Goal: Complete application form: Complete application form

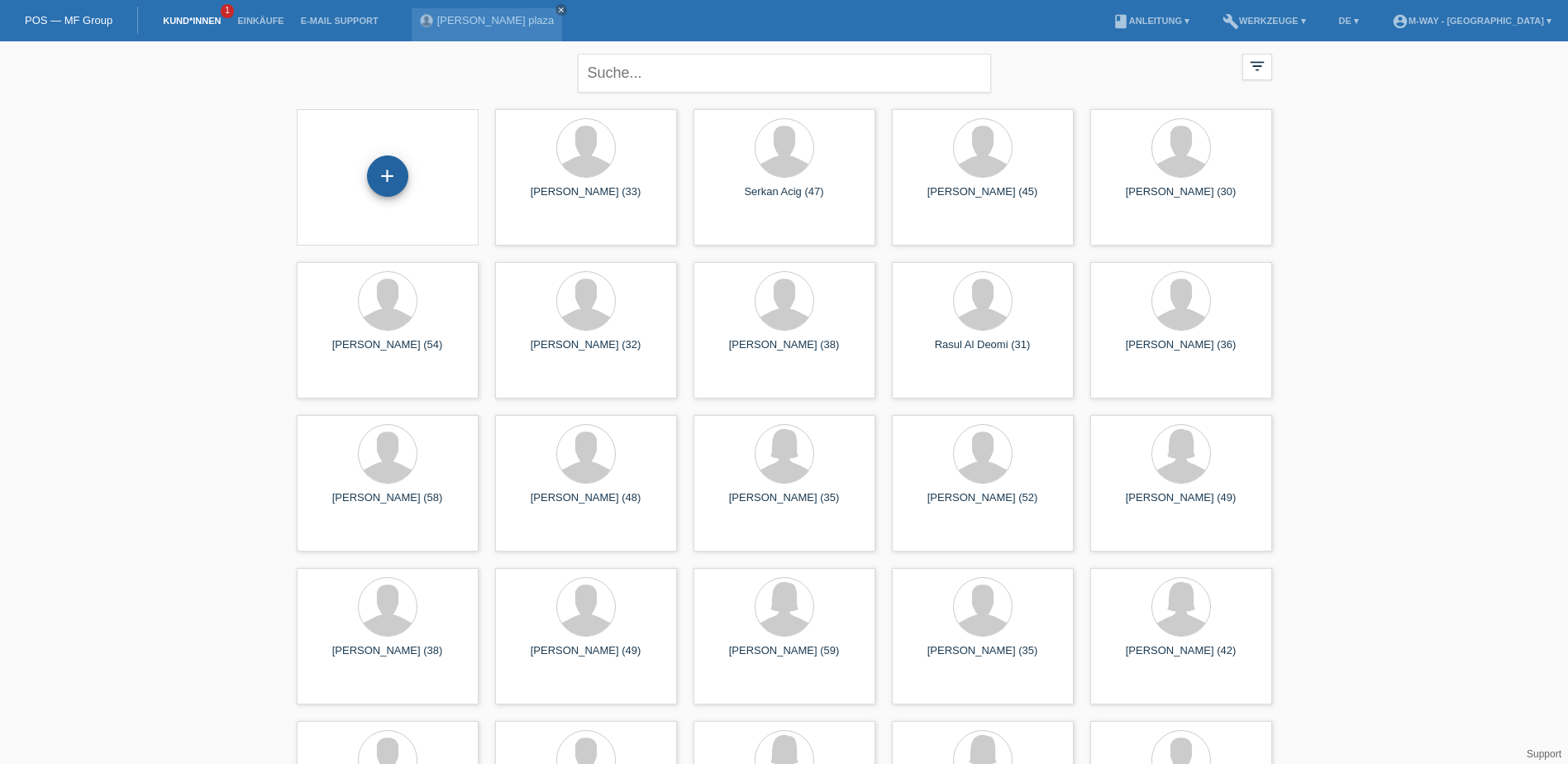
click at [412, 177] on div "+" at bounding box center [387, 177] width 155 height 44
click at [382, 176] on div "+" at bounding box center [387, 175] width 41 height 41
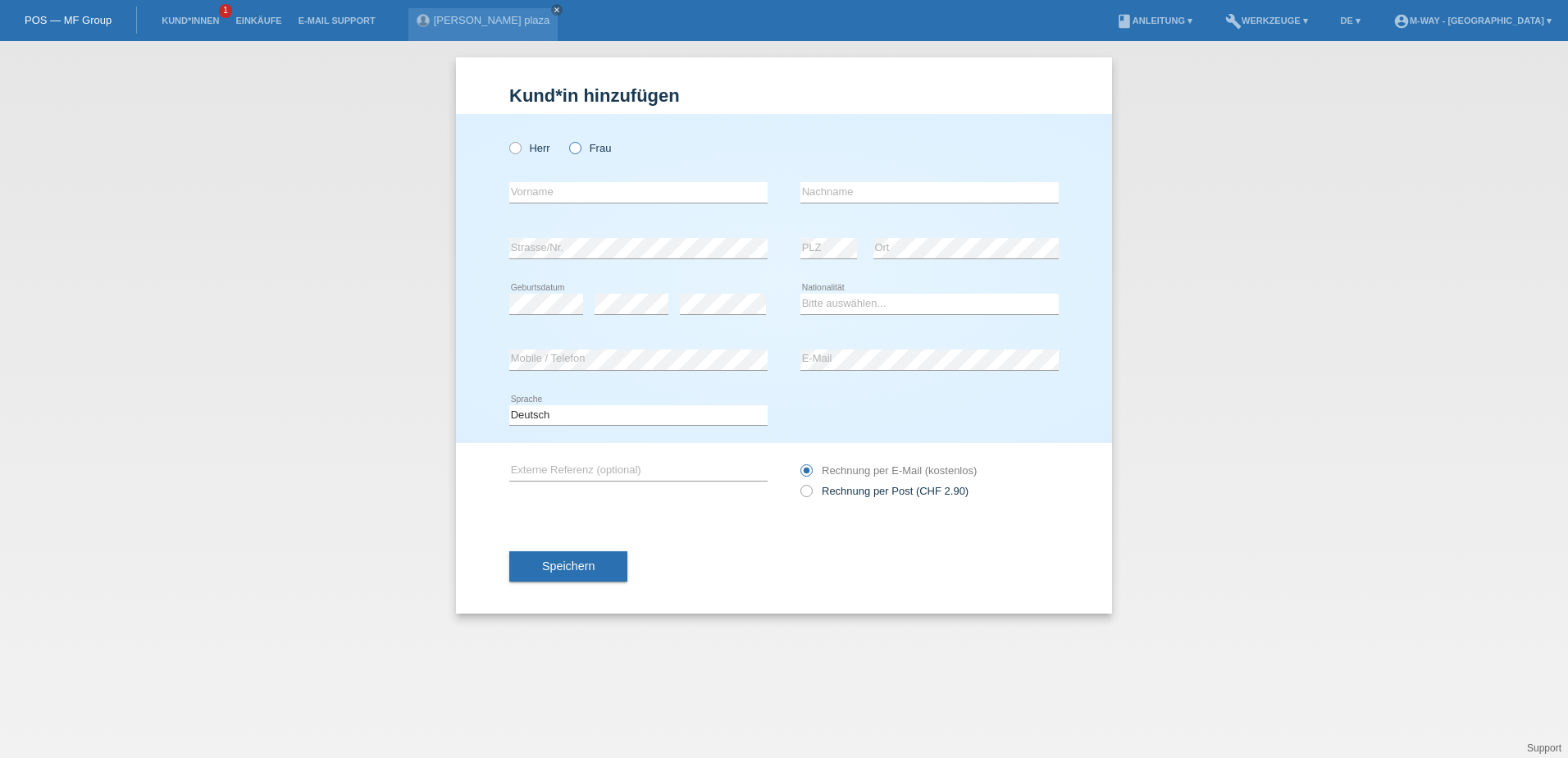
click at [567, 140] on icon at bounding box center [567, 140] width 0 height 0
click at [575, 148] on input "Frau" at bounding box center [573, 146] width 10 height 10
radio input "true"
click at [599, 190] on input "text" at bounding box center [639, 192] width 259 height 21
type input "[PERSON_NAME]"
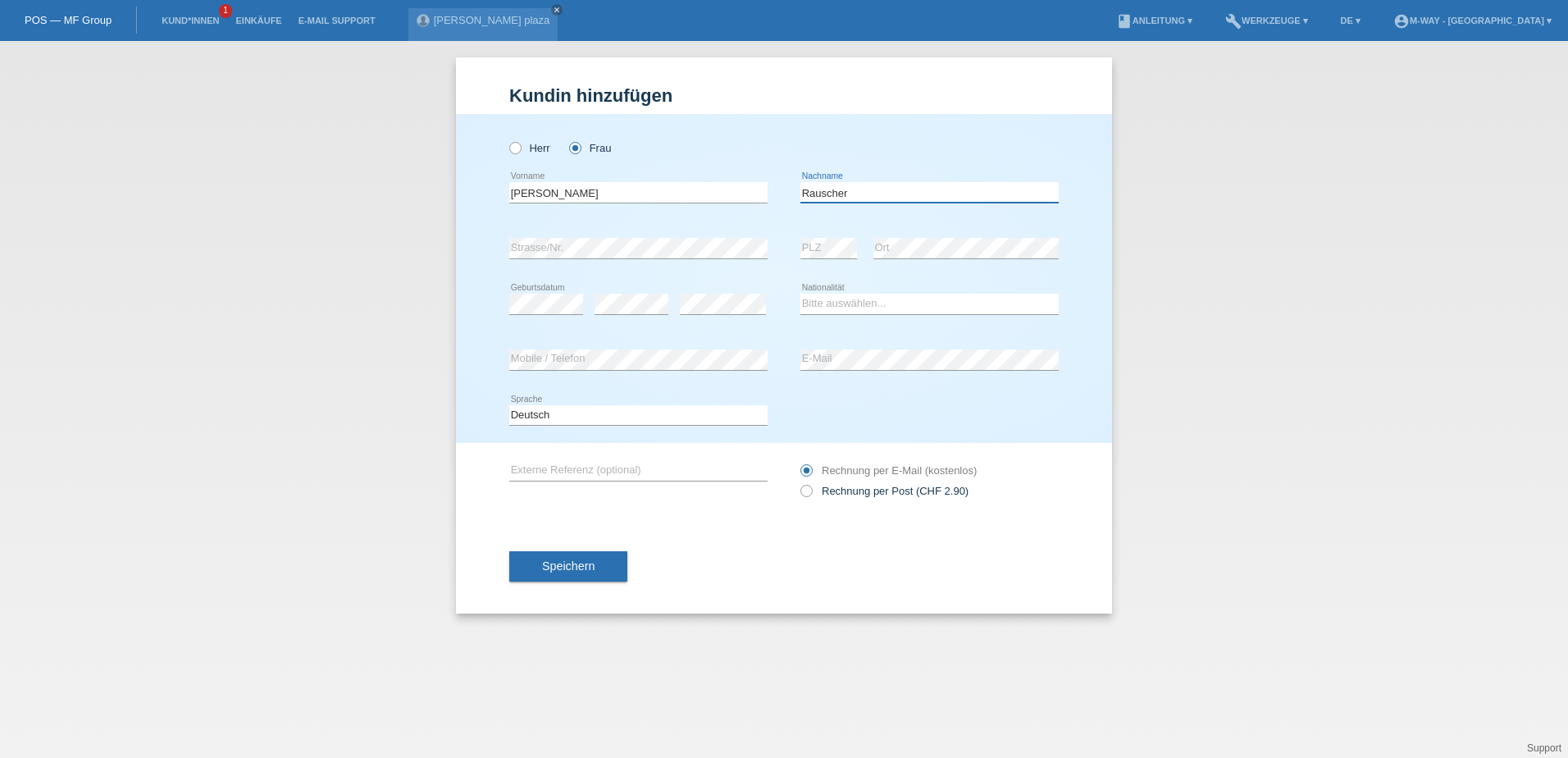
type input "Rauscher"
click at [849, 299] on select "Bitte auswählen... Schweiz Deutschland Liechtenstein Österreich ------------ Af…" at bounding box center [930, 303] width 259 height 20
select select "CH"
click at [801, 294] on select "Bitte auswählen... Schweiz Deutschland Liechtenstein Österreich ------------ Af…" at bounding box center [930, 303] width 259 height 20
click at [798, 482] on icon at bounding box center [798, 482] width 0 height 0
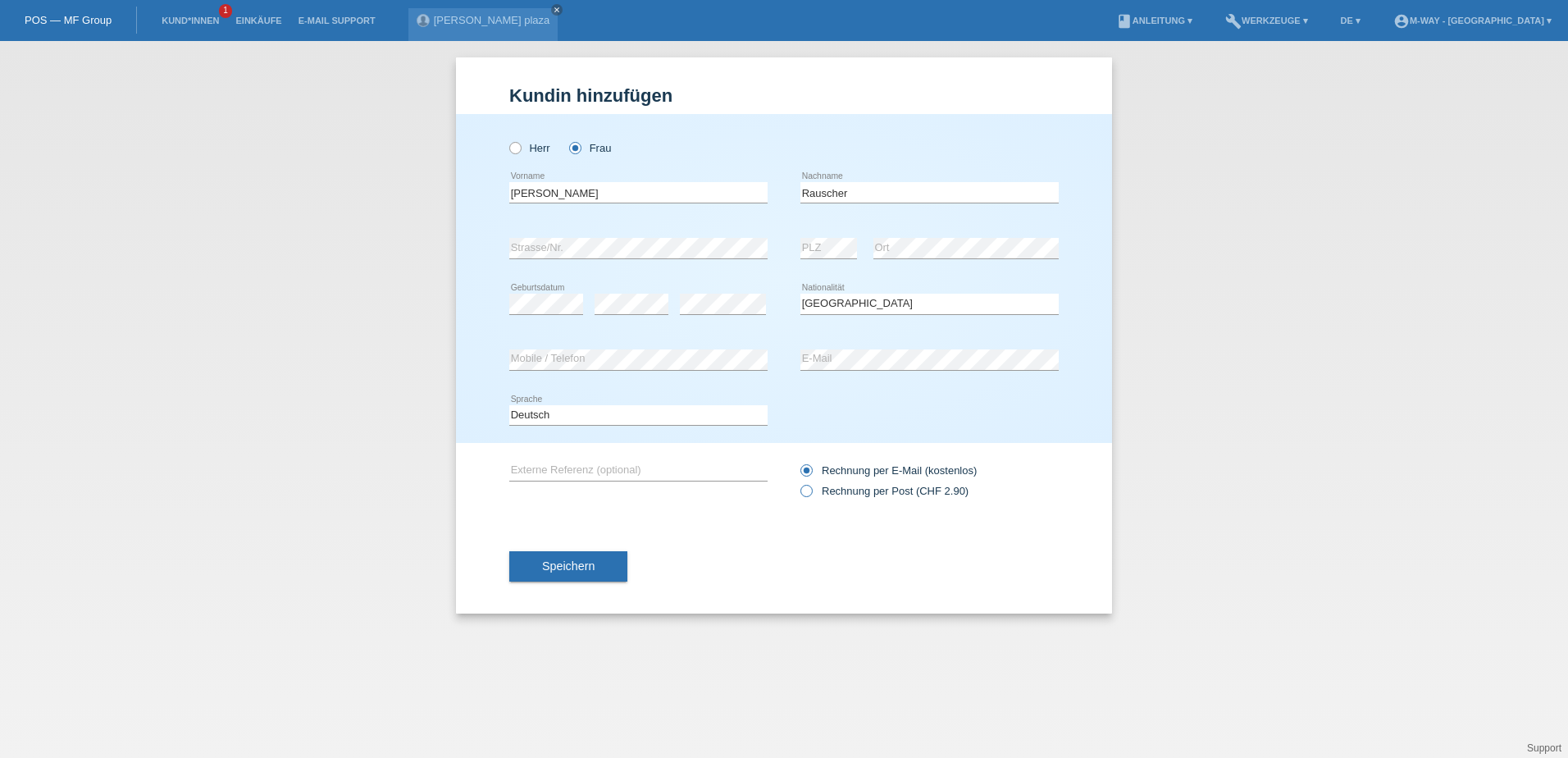
click at [805, 492] on input "Rechnung per Post (CHF 2.90)" at bounding box center [805, 496] width 10 height 21
radio input "true"
click at [803, 462] on div "Rechnung per Post (CHF 2.90) Rechnung per E-Mail (kostenlos)" at bounding box center [930, 480] width 259 height 41
click at [798, 462] on icon at bounding box center [798, 462] width 0 height 0
click at [807, 469] on input "Rechnung per E-Mail (kostenlos)" at bounding box center [805, 475] width 10 height 21
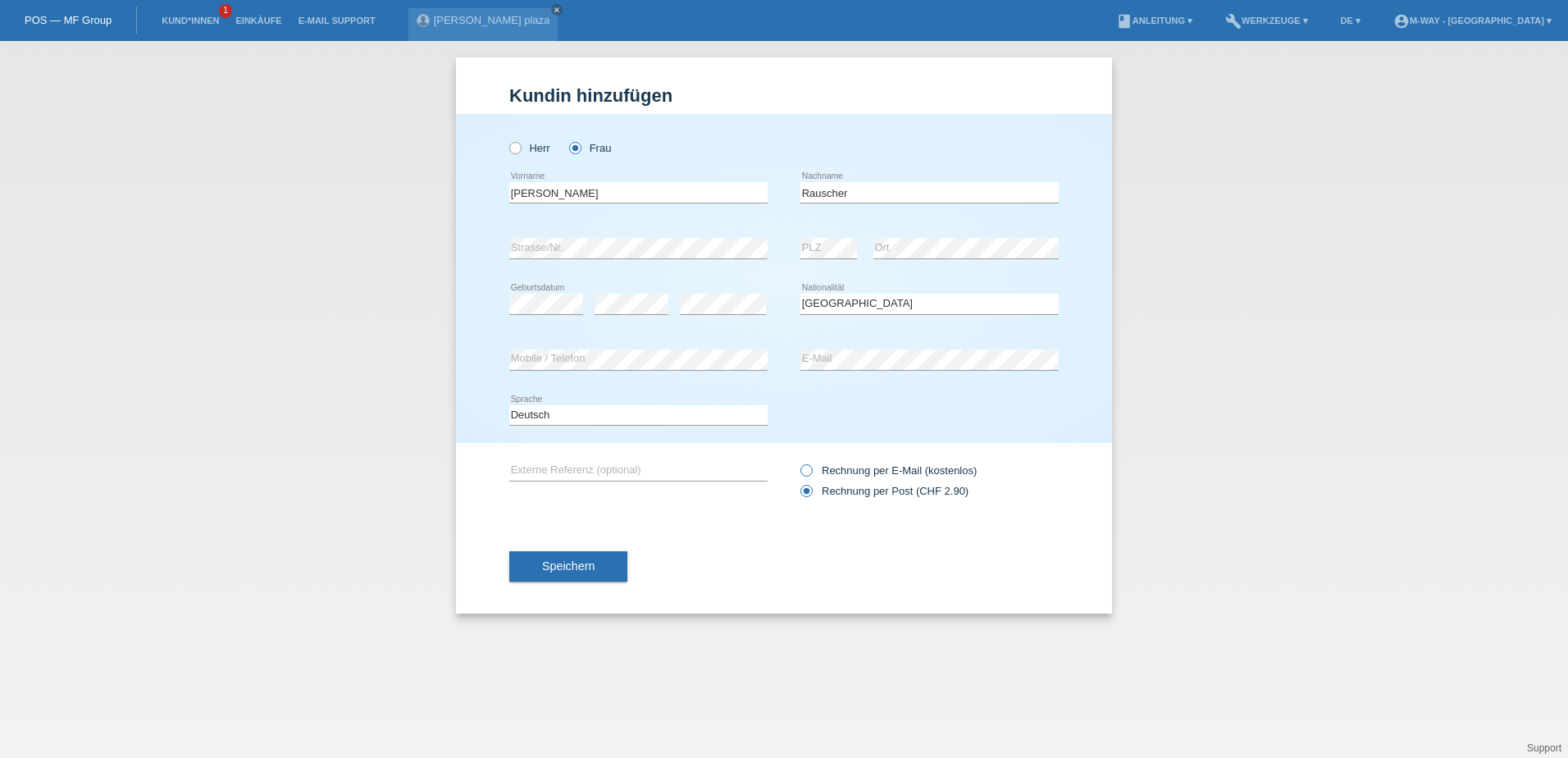
radio input "true"
click at [586, 570] on span "Speichern" at bounding box center [568, 566] width 52 height 13
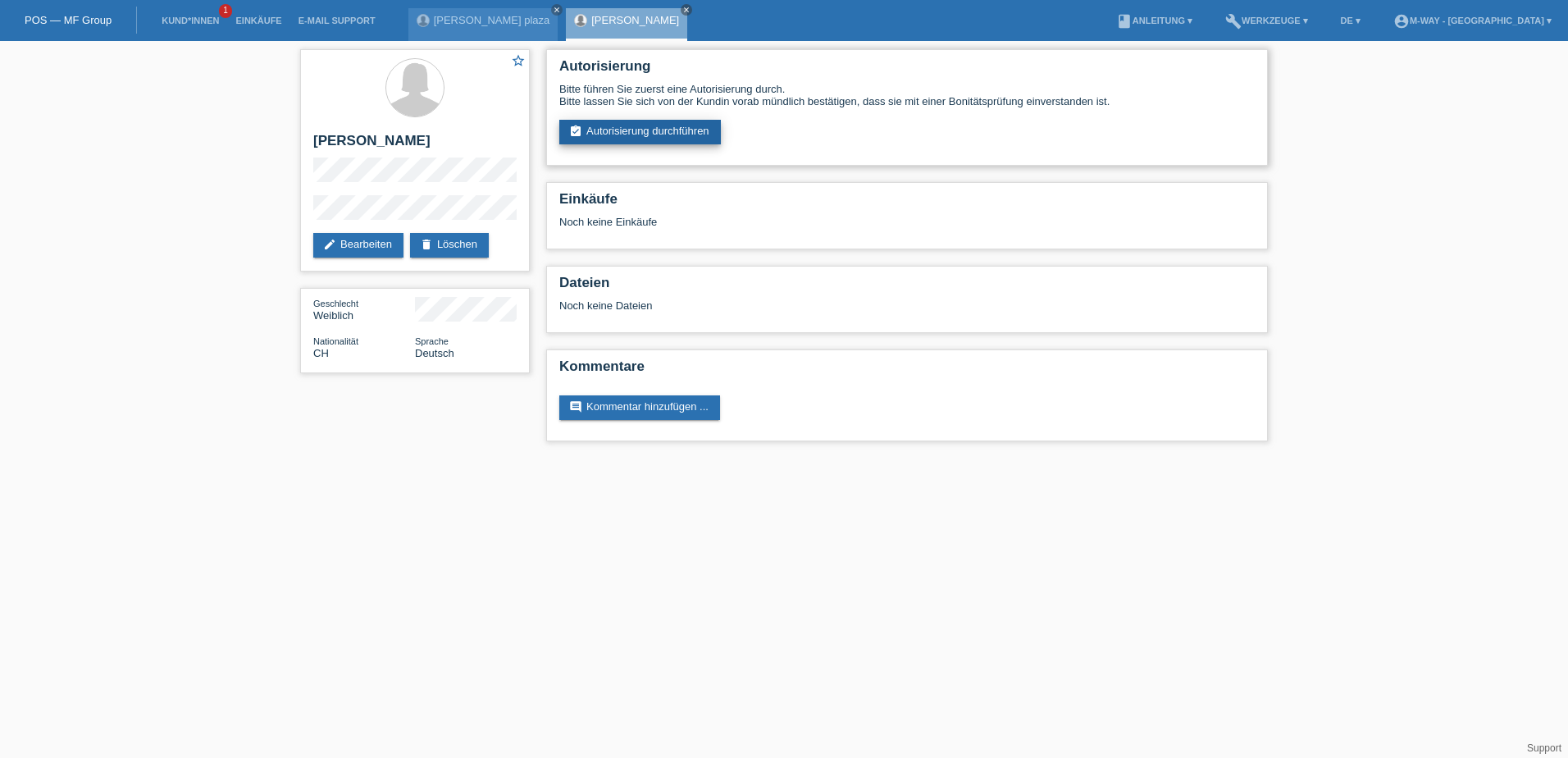
click at [614, 129] on link "assignment_turned_in Autorisierung durchführen" at bounding box center [640, 132] width 162 height 25
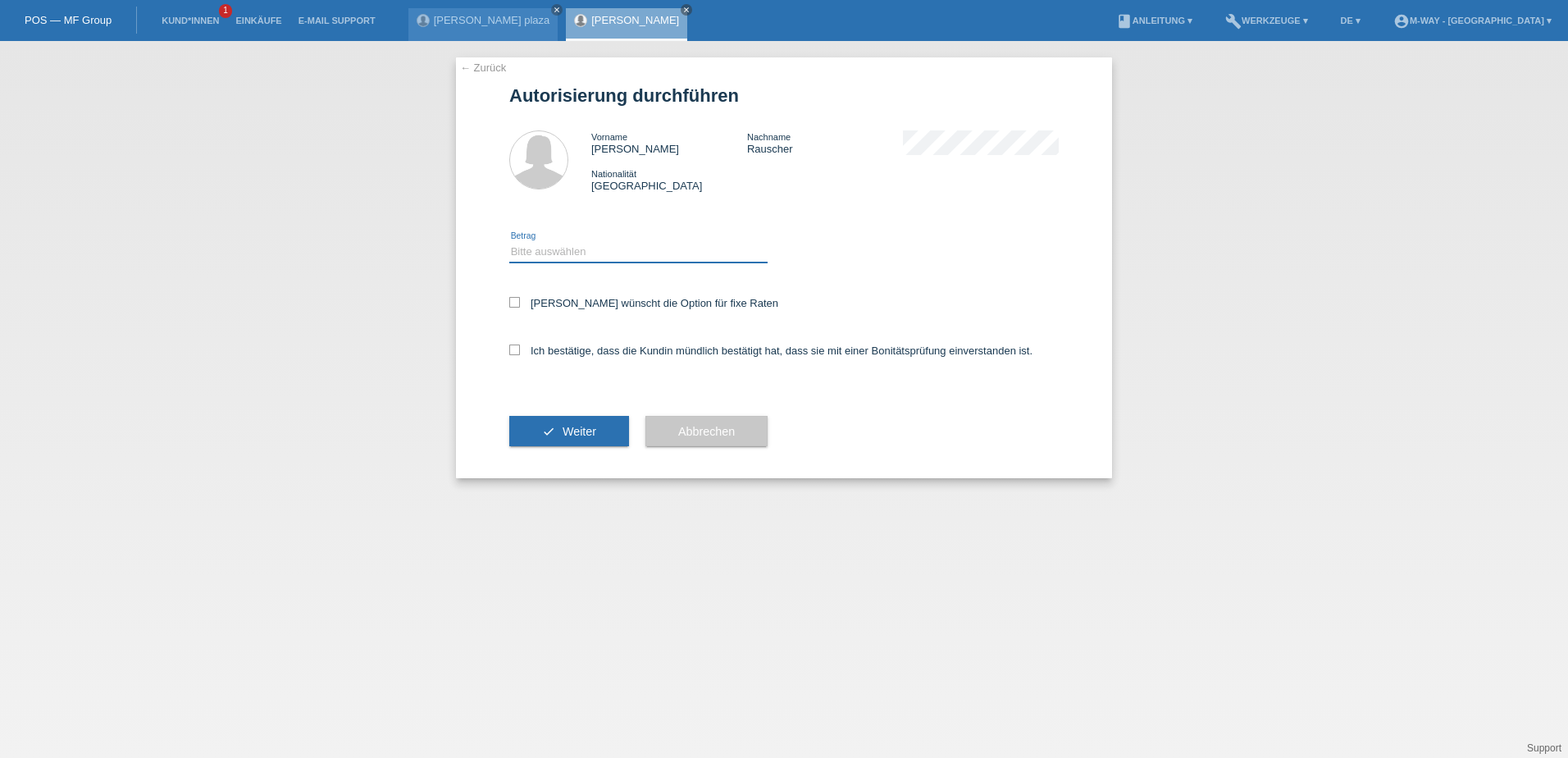
click at [589, 242] on select "Bitte auswählen CHF 1.00 - CHF 499.00 CHF 500.00 - CHF 1'999.00 CHF 2'000.00 - …" at bounding box center [639, 251] width 259 height 20
select select "3"
click at [510, 242] on select "Bitte auswählen CHF 1.00 - CHF 499.00 CHF 500.00 - CHF 1'999.00 CHF 2'000.00 - …" at bounding box center [639, 251] width 259 height 20
click at [513, 301] on icon at bounding box center [514, 301] width 10 height 10
click at [513, 301] on input "Kundin wünscht die Option für fixe Raten" at bounding box center [514, 301] width 10 height 10
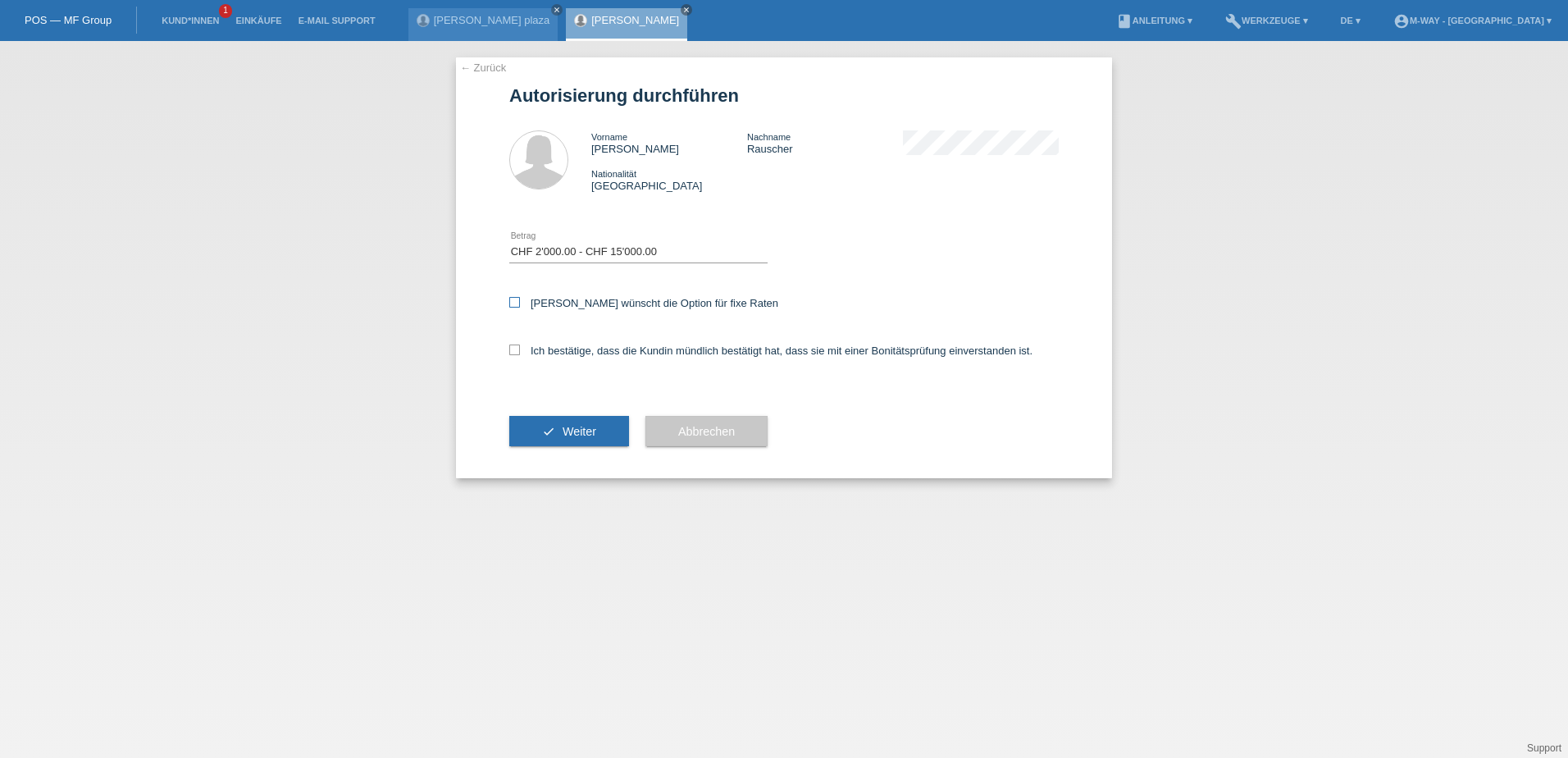
checkbox input "true"
click at [510, 354] on icon at bounding box center [514, 349] width 10 height 10
click at [510, 354] on input "Ich bestätige, dass die Kundin mündlich bestätigt hat, dass sie mit einer Bonit…" at bounding box center [514, 349] width 10 height 10
checkbox input "true"
click at [575, 429] on span "Weiter" at bounding box center [579, 432] width 33 height 13
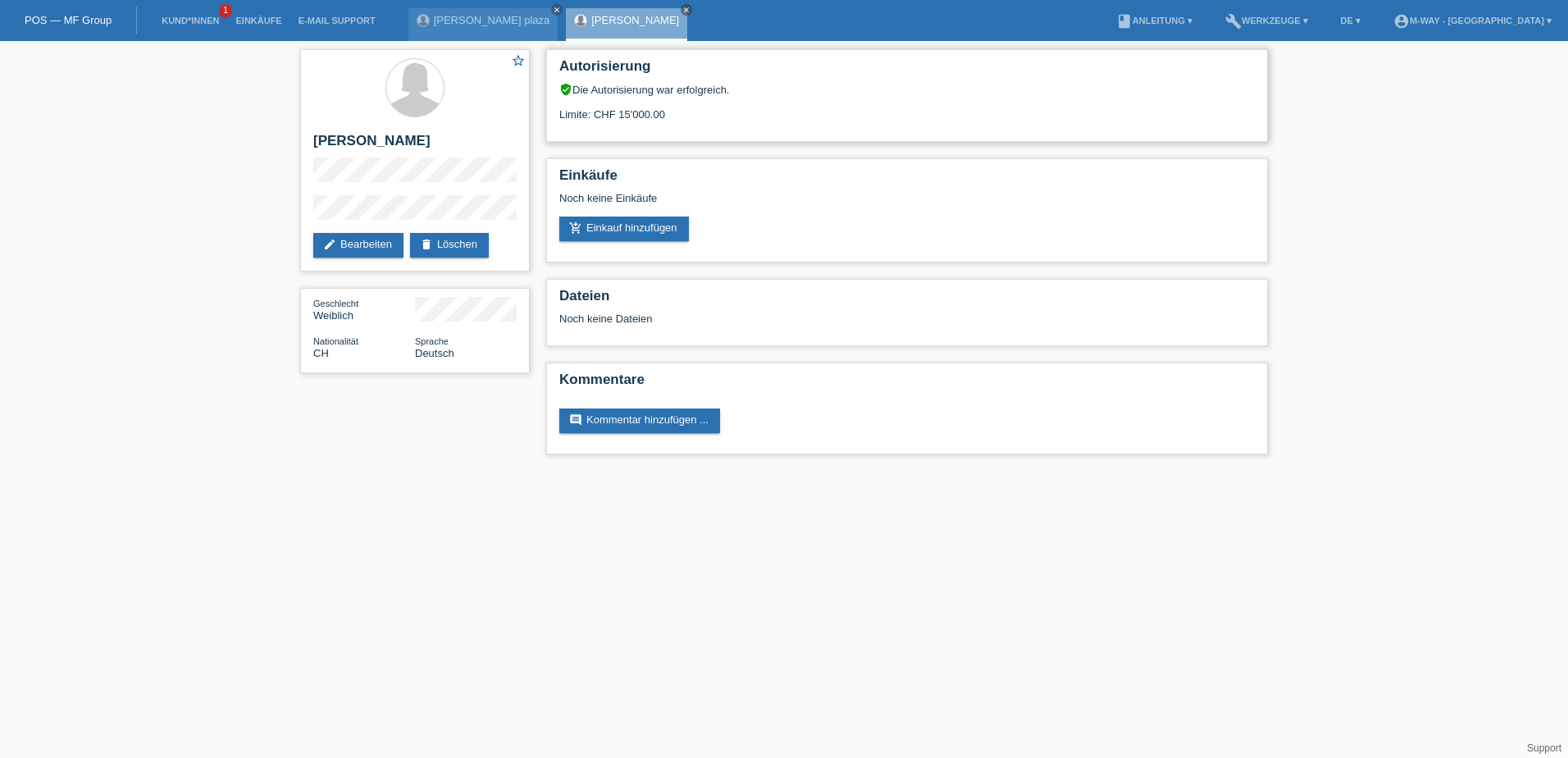
drag, startPoint x: 622, startPoint y: 106, endPoint x: 653, endPoint y: 105, distance: 31.0
click at [652, 105] on div "Limite: CHF 15'000.00" at bounding box center [906, 108] width 695 height 25
drag, startPoint x: 656, startPoint y: 121, endPoint x: 599, endPoint y: 127, distance: 57.3
click at [599, 127] on div "Autorisierung verified_user Die Autorisierung war erfolgreich. Limite: CHF 15'0…" at bounding box center [906, 95] width 722 height 92
drag, startPoint x: 590, startPoint y: 111, endPoint x: 687, endPoint y: 133, distance: 99.5
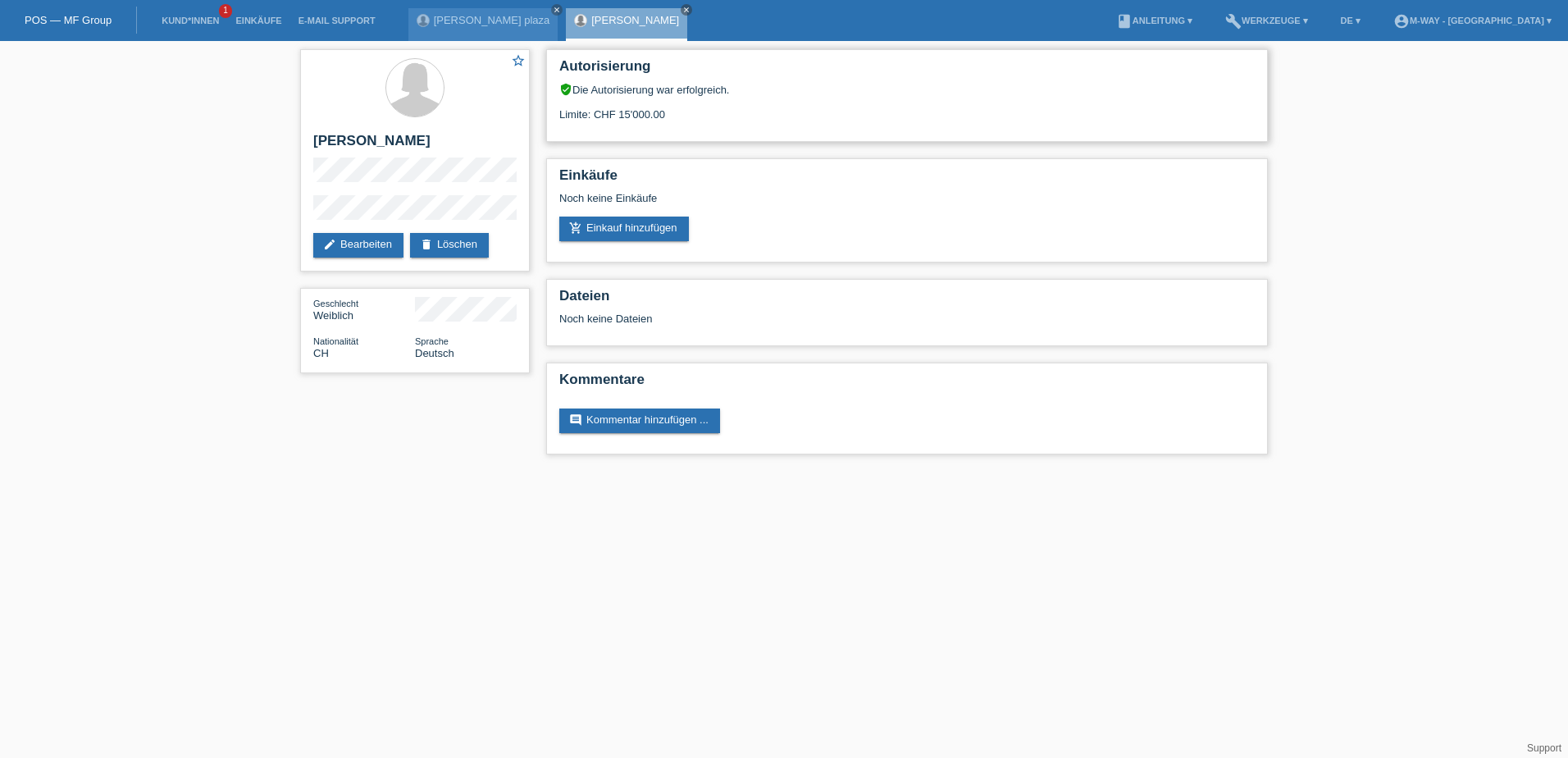
click at [687, 133] on div "Autorisierung verified_user Die Autorisierung war erfolgreich. Limite: CHF 15'0…" at bounding box center [906, 95] width 722 height 92
click at [373, 235] on link "edit Bearbeiten" at bounding box center [358, 245] width 90 height 25
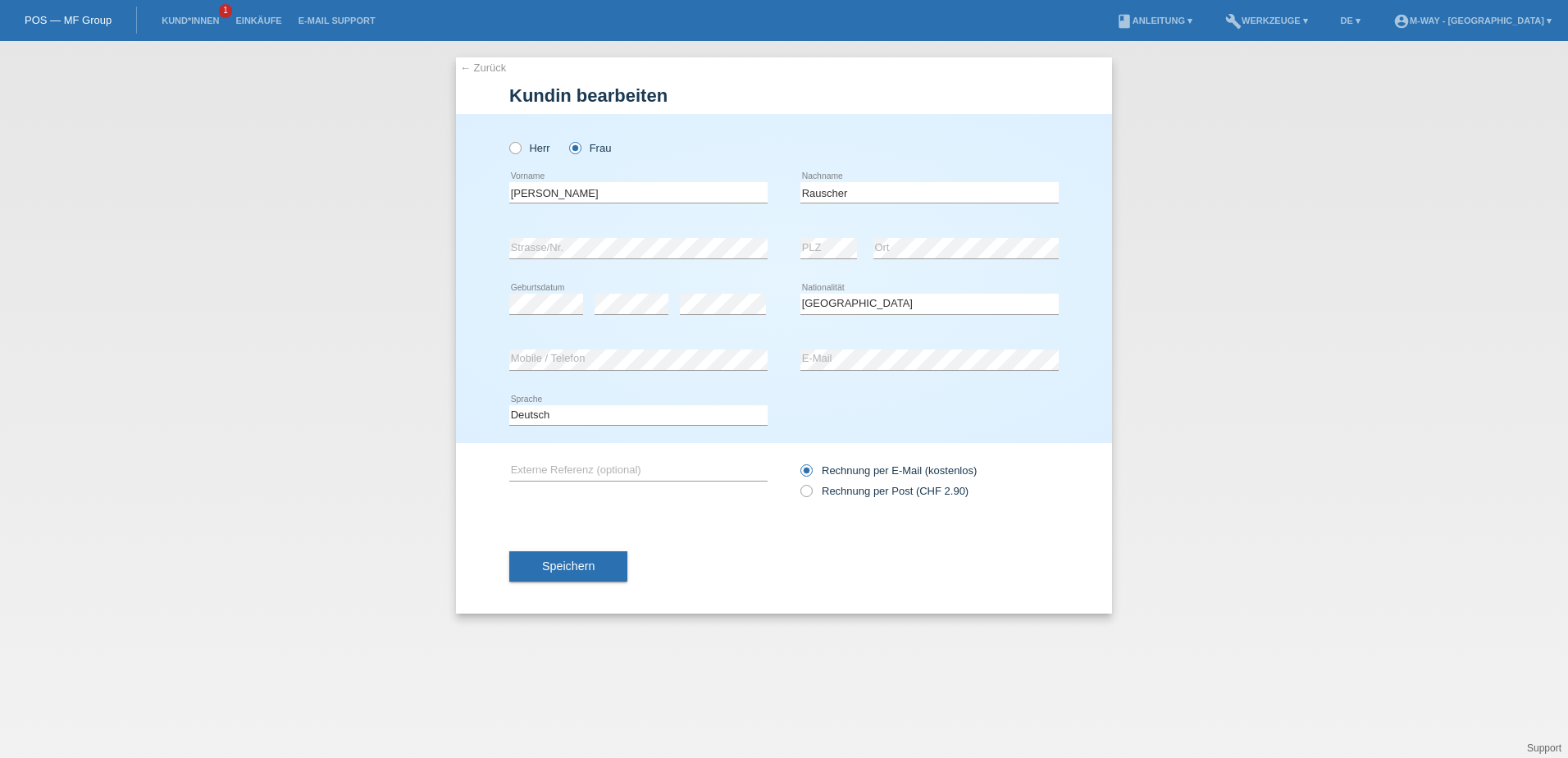
select select "CH"
